Goal: Transaction & Acquisition: Book appointment/travel/reservation

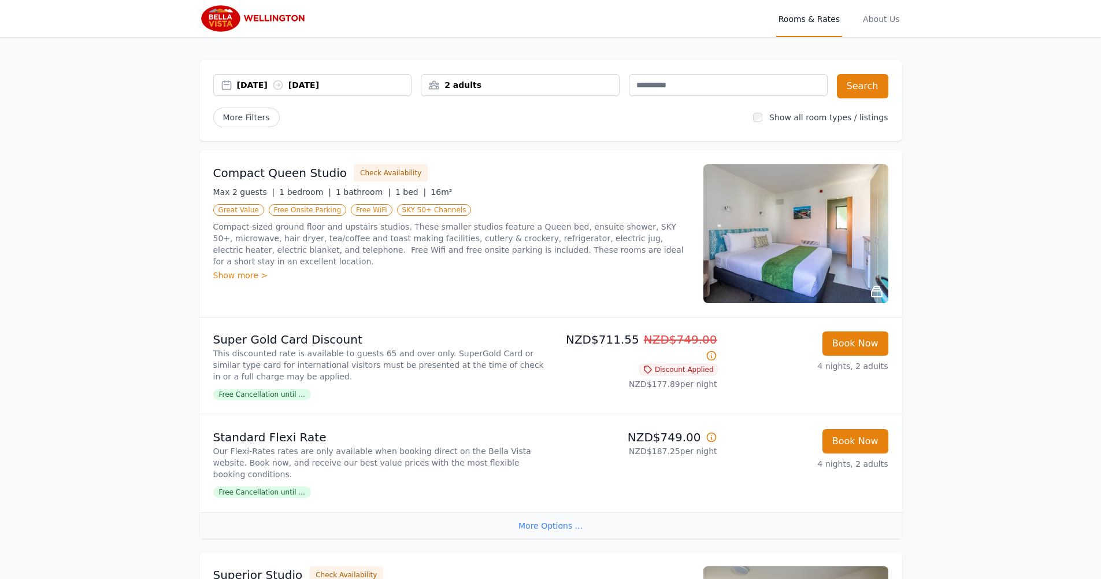
click at [604, 83] on div "2 adults" at bounding box center [520, 85] width 198 height 12
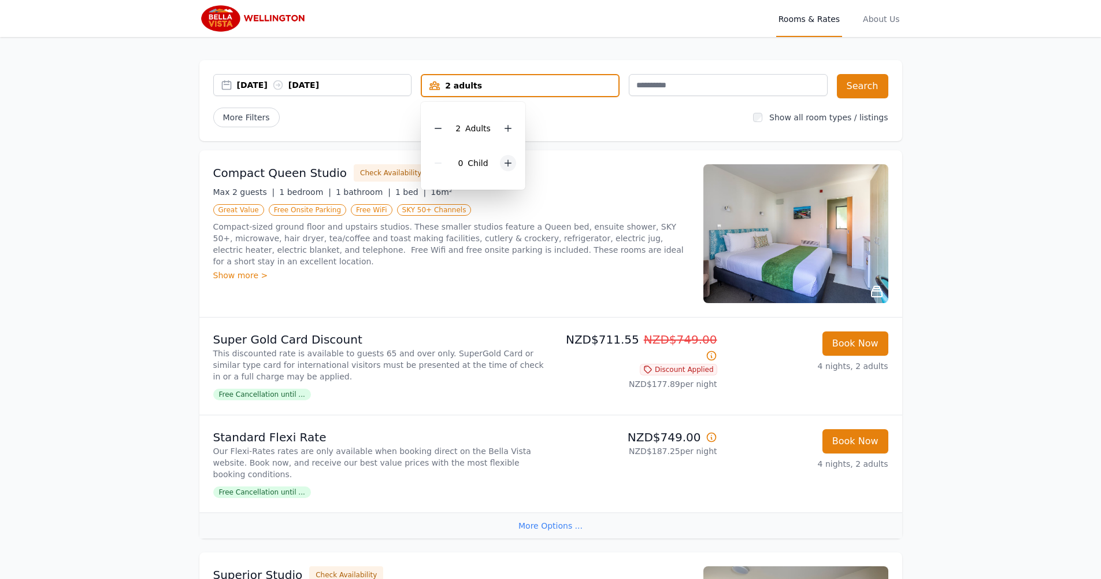
click at [506, 161] on icon at bounding box center [508, 162] width 9 height 9
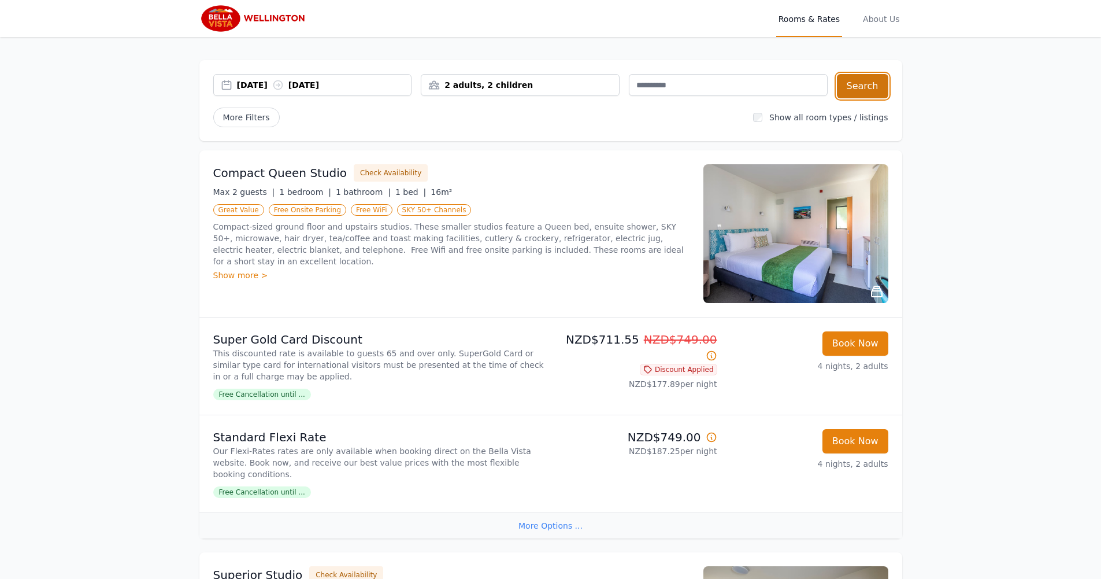
click at [852, 88] on button "Search" at bounding box center [862, 86] width 51 height 24
click at [523, 83] on div "2 adults" at bounding box center [520, 85] width 198 height 12
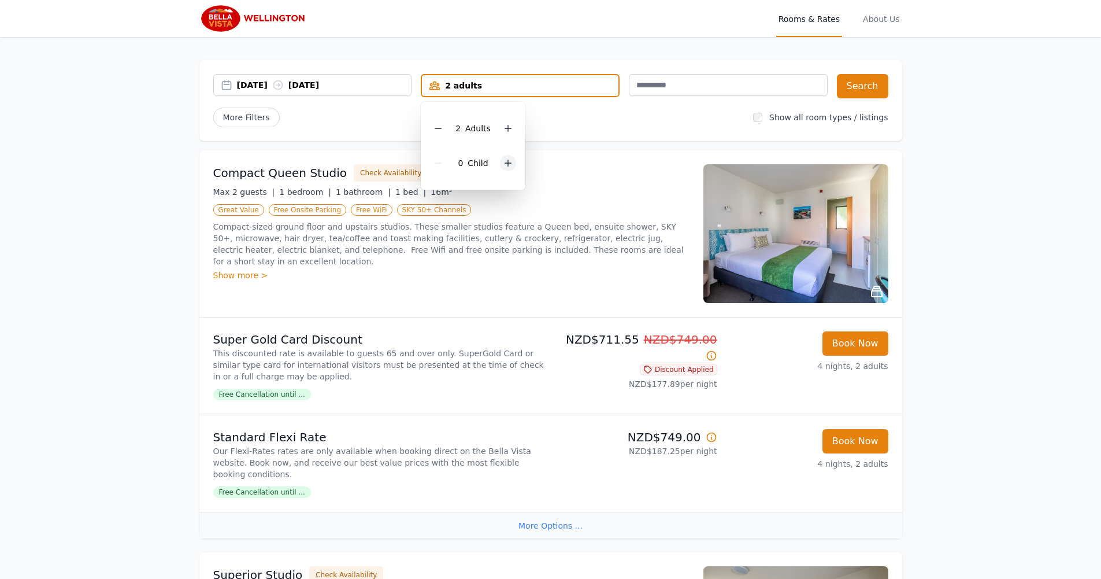
click at [504, 162] on icon at bounding box center [508, 162] width 9 height 9
click at [505, 163] on icon at bounding box center [508, 163] width 6 height 6
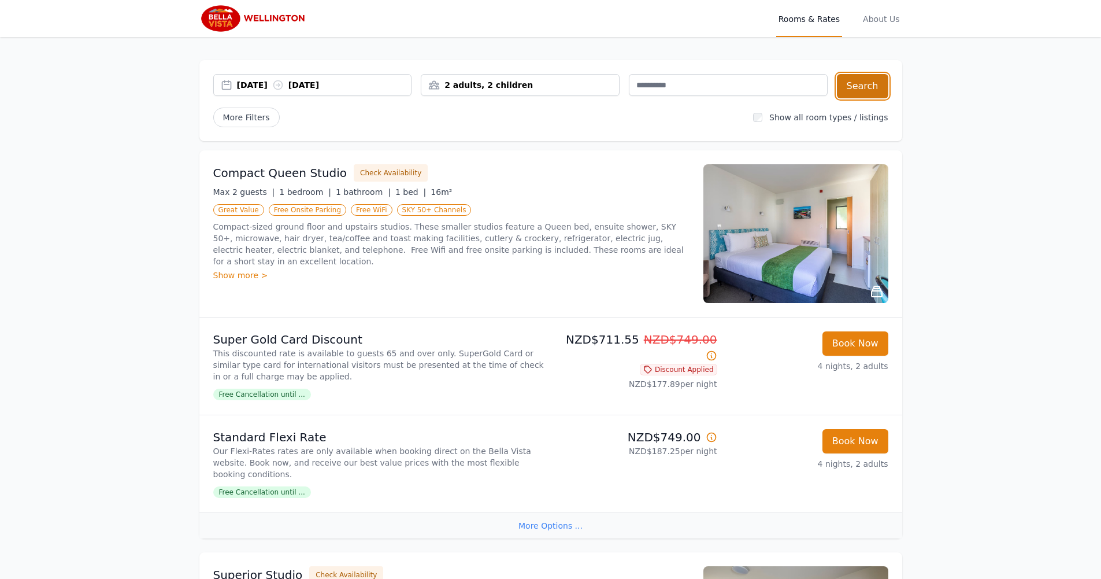
click at [859, 88] on button "Search" at bounding box center [862, 86] width 51 height 24
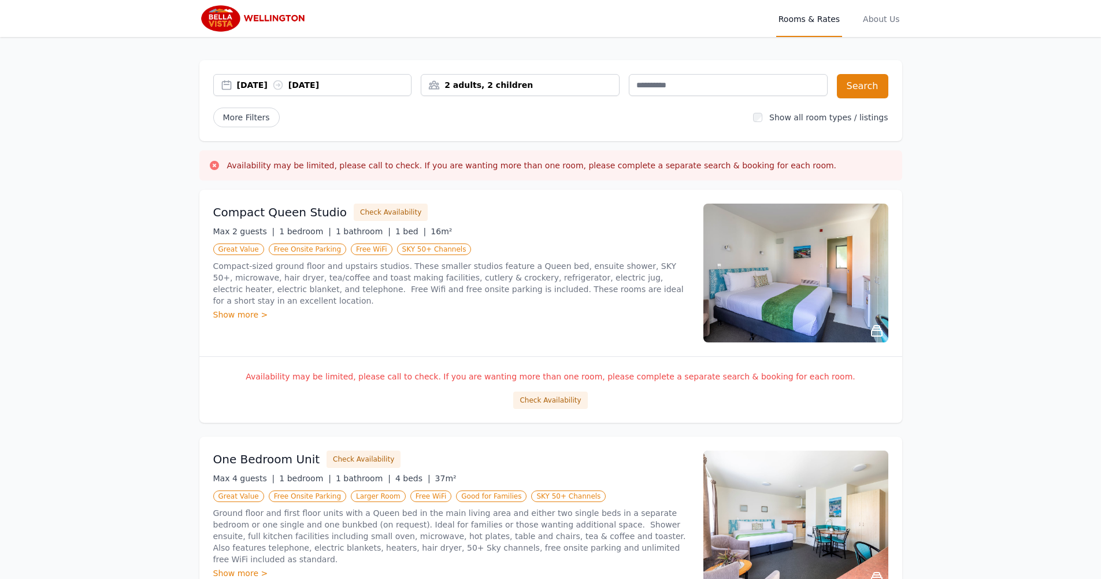
click at [773, 114] on div "Show all room types / listings" at bounding box center [820, 118] width 135 height 12
click at [860, 91] on button "Search" at bounding box center [862, 86] width 51 height 24
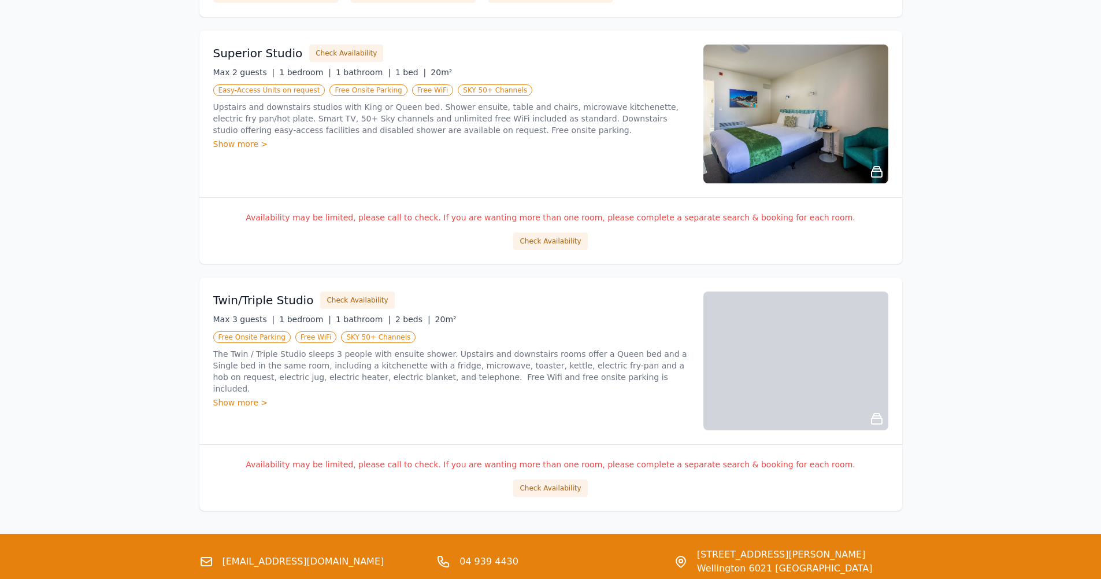
scroll to position [673, 0]
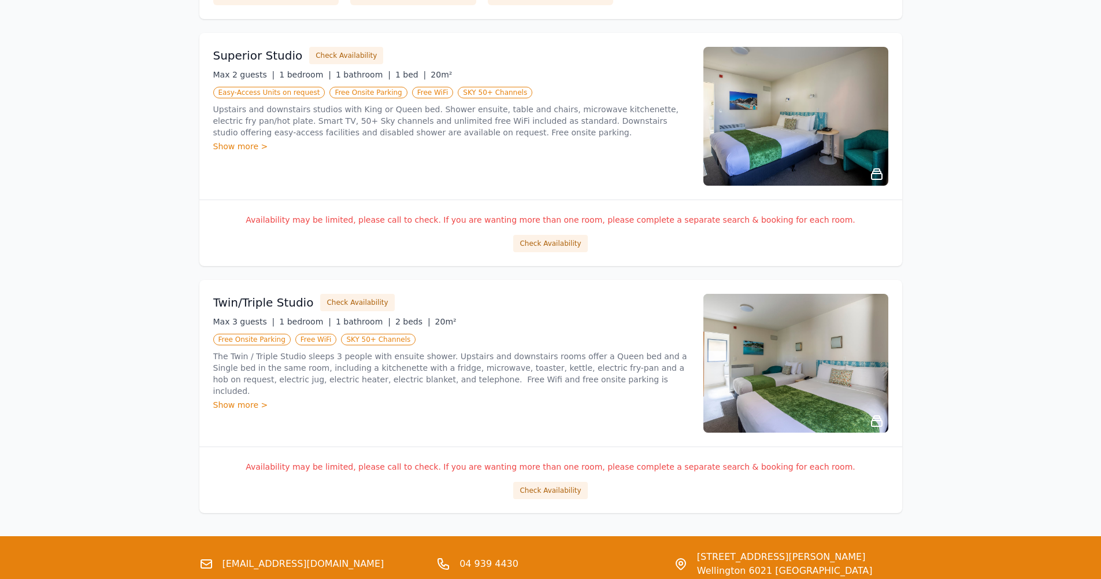
click at [230, 399] on div "Show more >" at bounding box center [451, 405] width 476 height 12
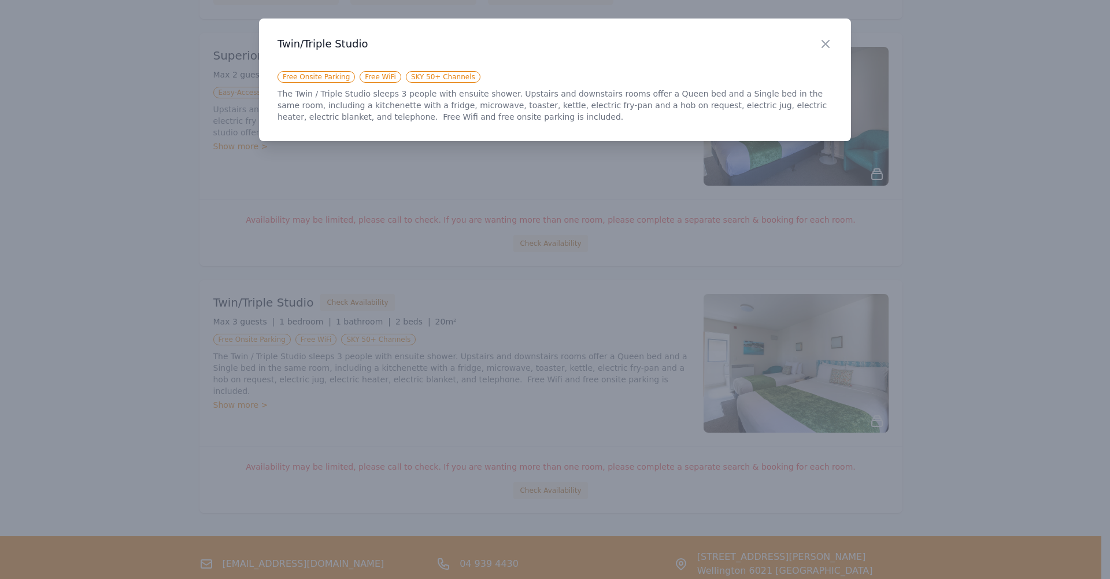
click at [817, 44] on h3 "Twin/Triple Studio" at bounding box center [555, 44] width 555 height 14
click at [819, 44] on icon "button" at bounding box center [826, 44] width 14 height 14
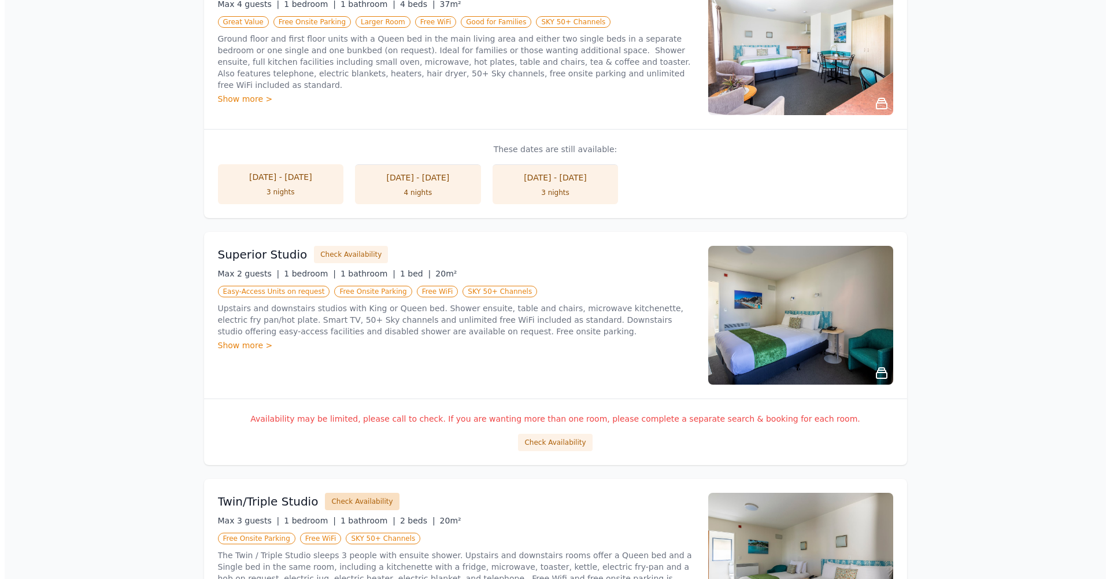
scroll to position [622, 0]
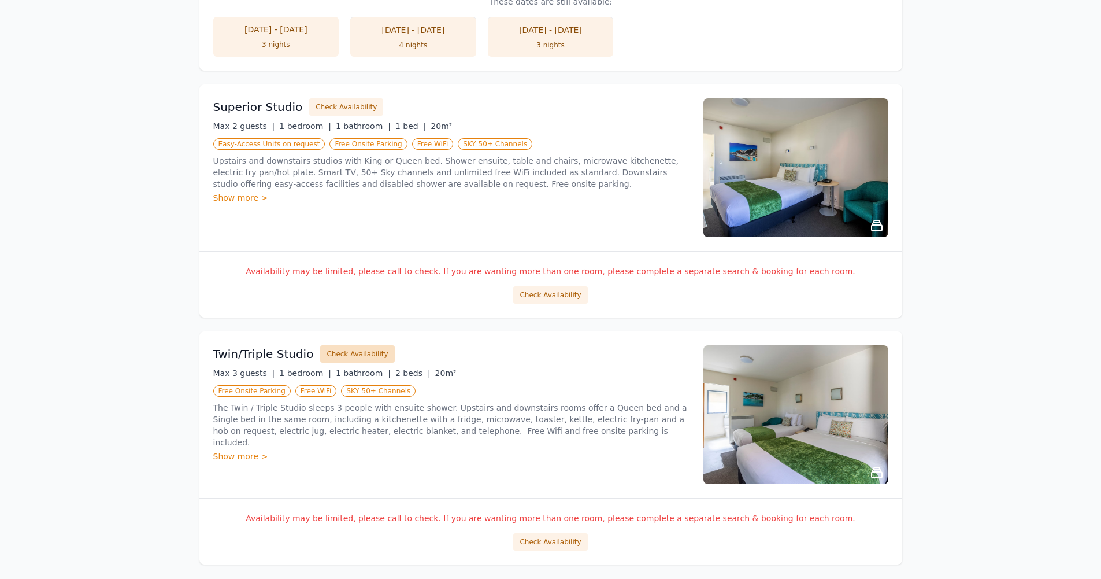
click at [356, 349] on button "Check Availability" at bounding box center [357, 353] width 74 height 17
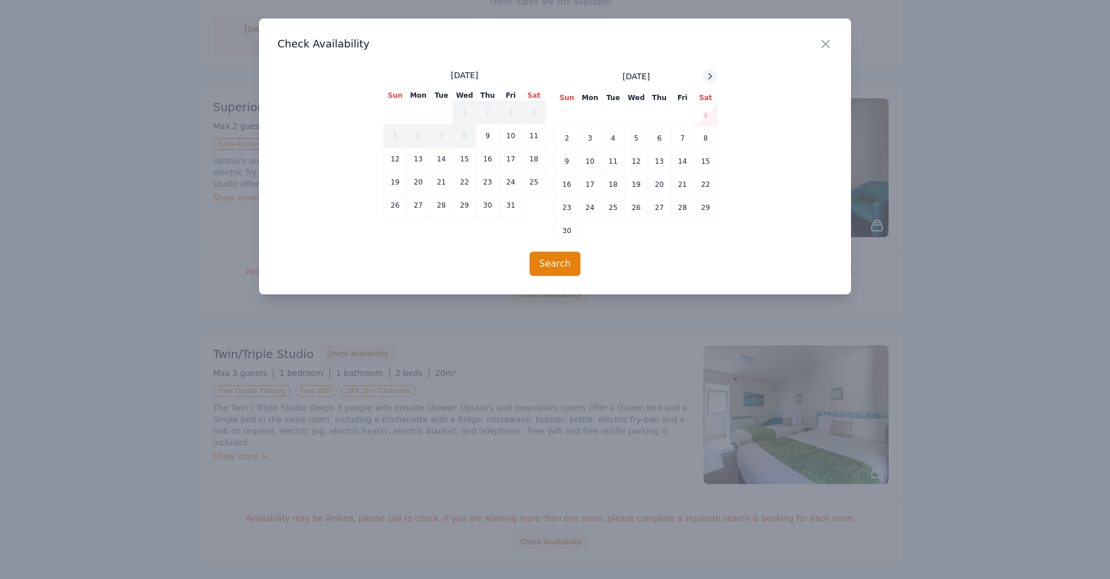
click at [709, 75] on icon at bounding box center [709, 76] width 9 height 9
click at [653, 138] on td "11" at bounding box center [659, 138] width 23 height 23
click at [587, 158] on td "15" at bounding box center [590, 161] width 23 height 23
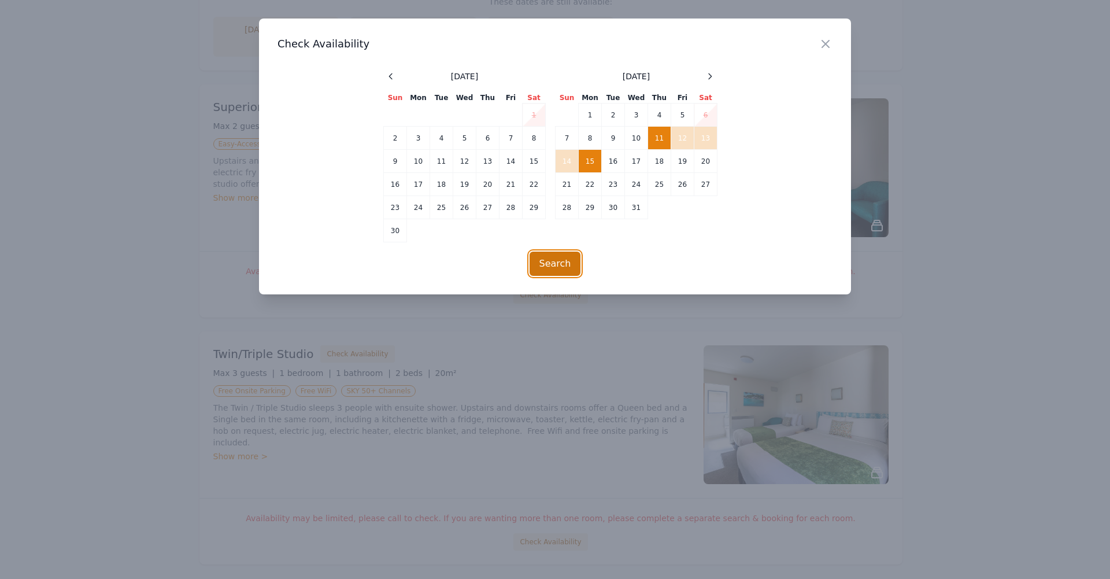
click at [564, 261] on button "Search" at bounding box center [555, 263] width 51 height 24
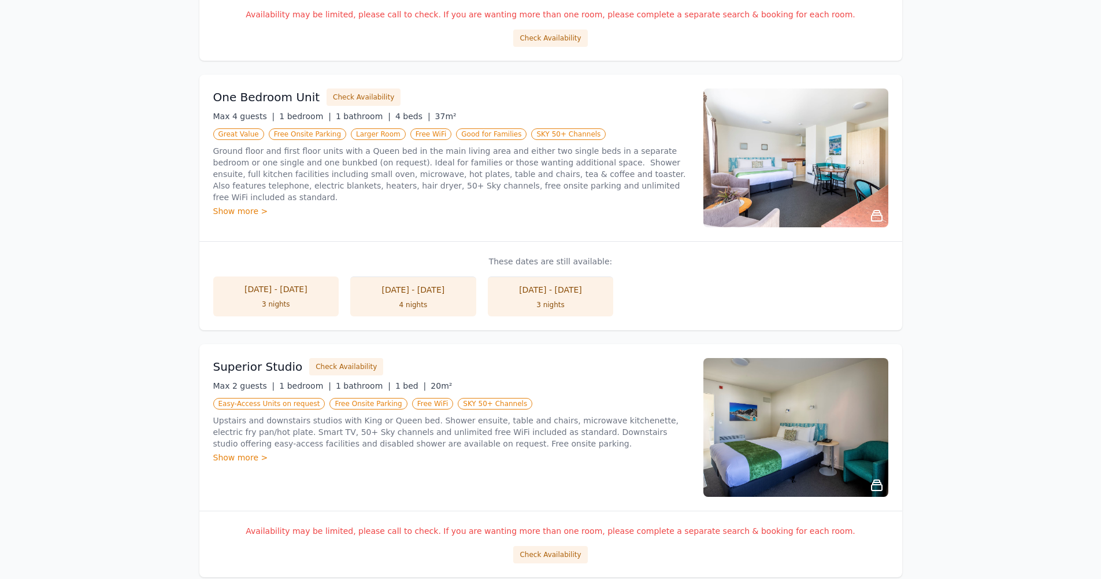
scroll to position [719, 0]
